Goal: Transaction & Acquisition: Purchase product/service

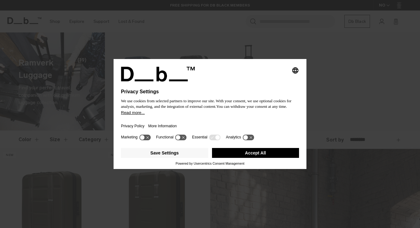
click at [255, 157] on button "Accept All" at bounding box center [255, 153] width 87 height 10
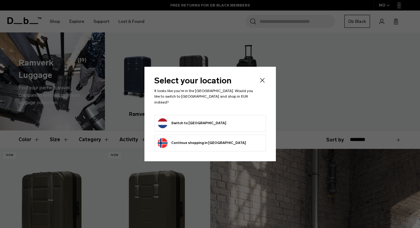
click at [202, 119] on button "Switch to Netherlands" at bounding box center [192, 123] width 69 height 10
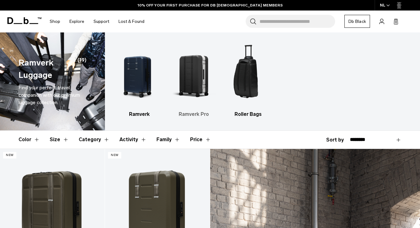
click at [198, 77] on img "2 / 3" at bounding box center [194, 75] width 44 height 66
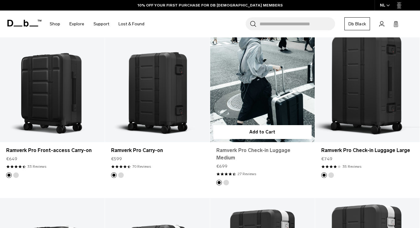
scroll to position [123, 0]
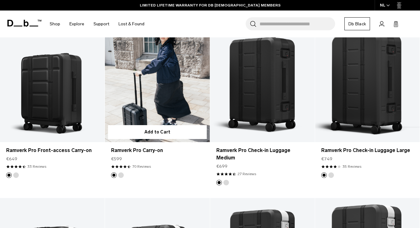
click at [122, 174] on button "Silver" at bounding box center [121, 175] width 6 height 6
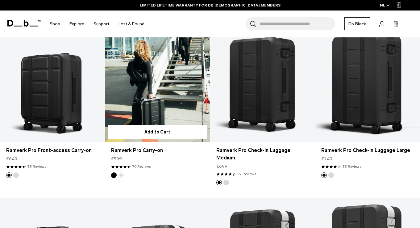
click at [156, 96] on link "Ramverk Pro Carry-on Silver" at bounding box center [157, 84] width 105 height 116
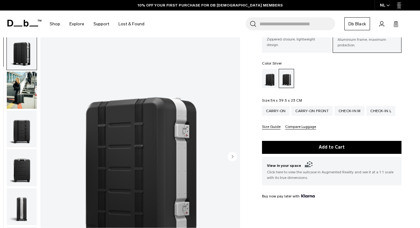
scroll to position [46, 0]
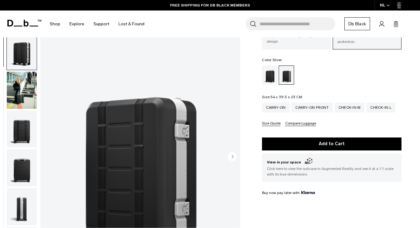
click at [25, 87] on img "button" at bounding box center [22, 90] width 30 height 37
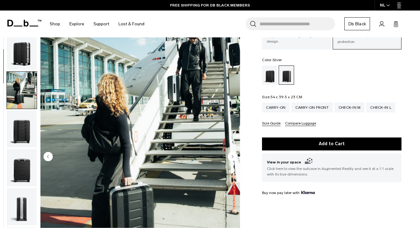
scroll to position [39, 0]
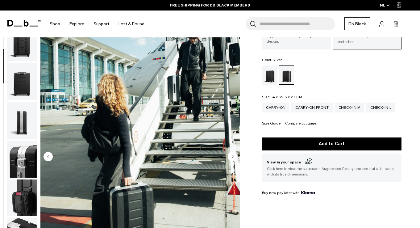
click at [22, 95] on img "button" at bounding box center [22, 81] width 30 height 37
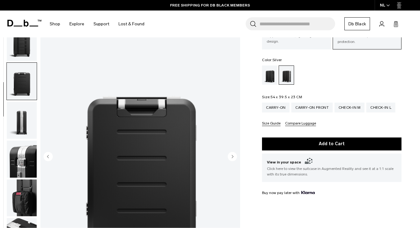
scroll to position [118, 0]
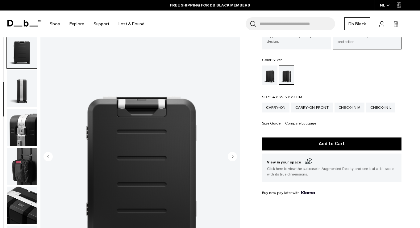
click at [26, 129] on img "button" at bounding box center [22, 127] width 30 height 37
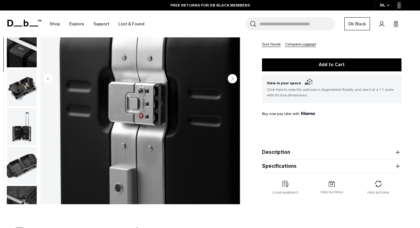
scroll to position [125, 0]
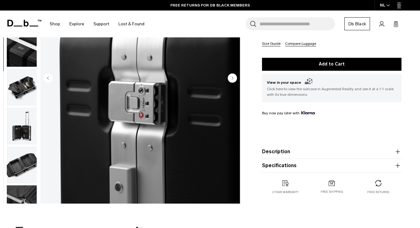
click at [20, 90] on img "button" at bounding box center [22, 87] width 30 height 37
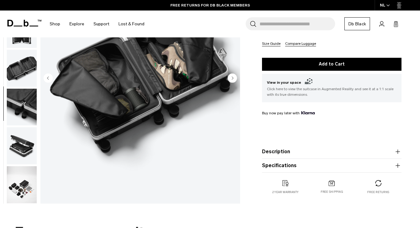
scroll to position [299, 0]
click at [18, 105] on img "button" at bounding box center [22, 106] width 30 height 37
